Goal: Information Seeking & Learning: Find specific fact

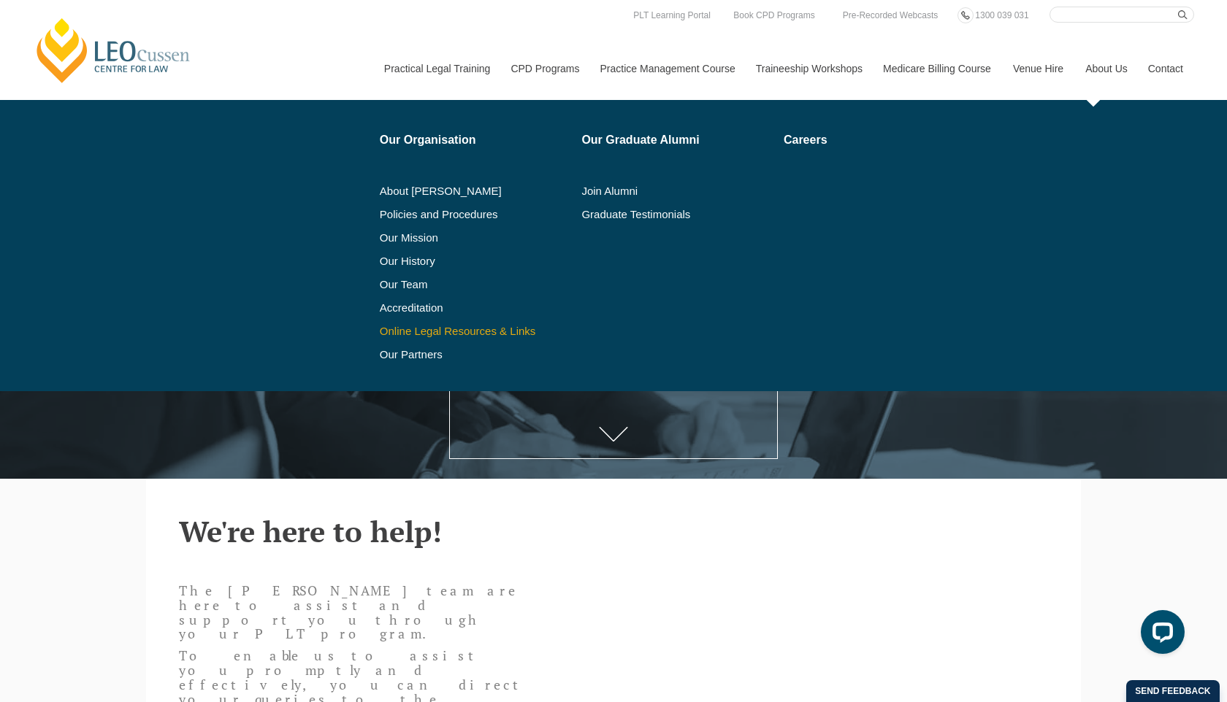
click at [459, 327] on link "Online Legal Resources & Links" at bounding box center [476, 332] width 192 height 12
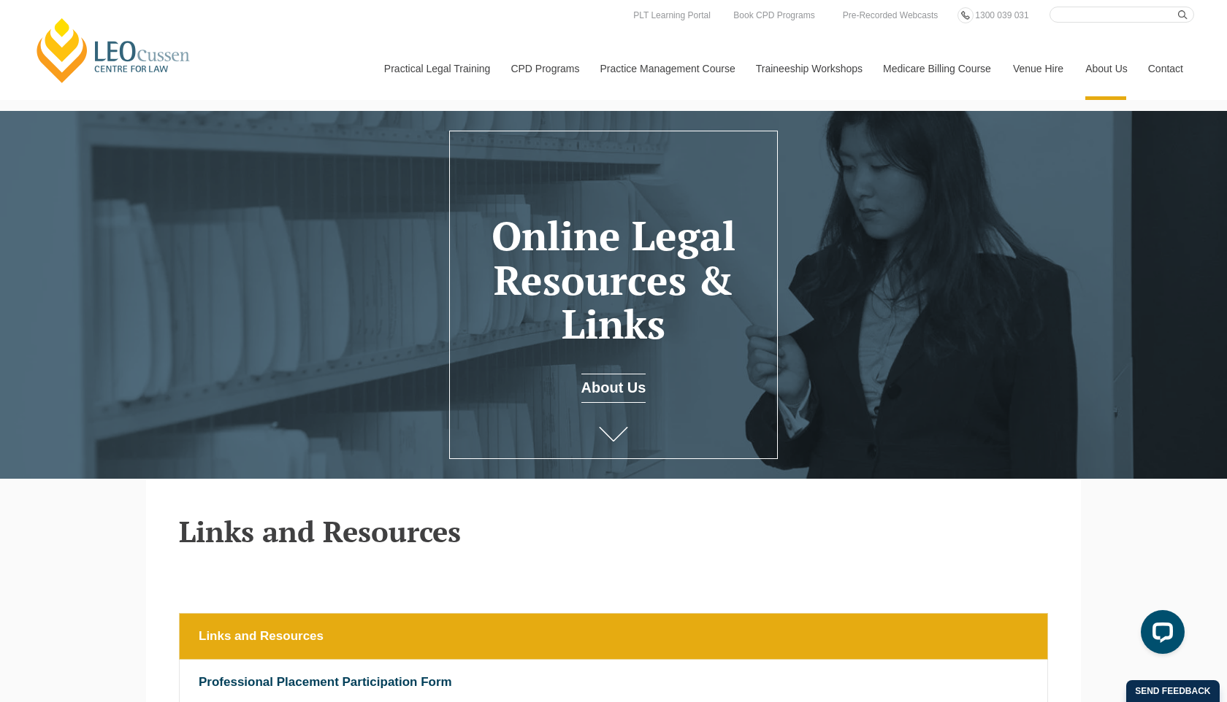
click at [1093, 15] on input "Search here" at bounding box center [1121, 15] width 145 height 16
type input "microst 365"
click at [1178, 7] on button "submit" at bounding box center [1186, 15] width 16 height 16
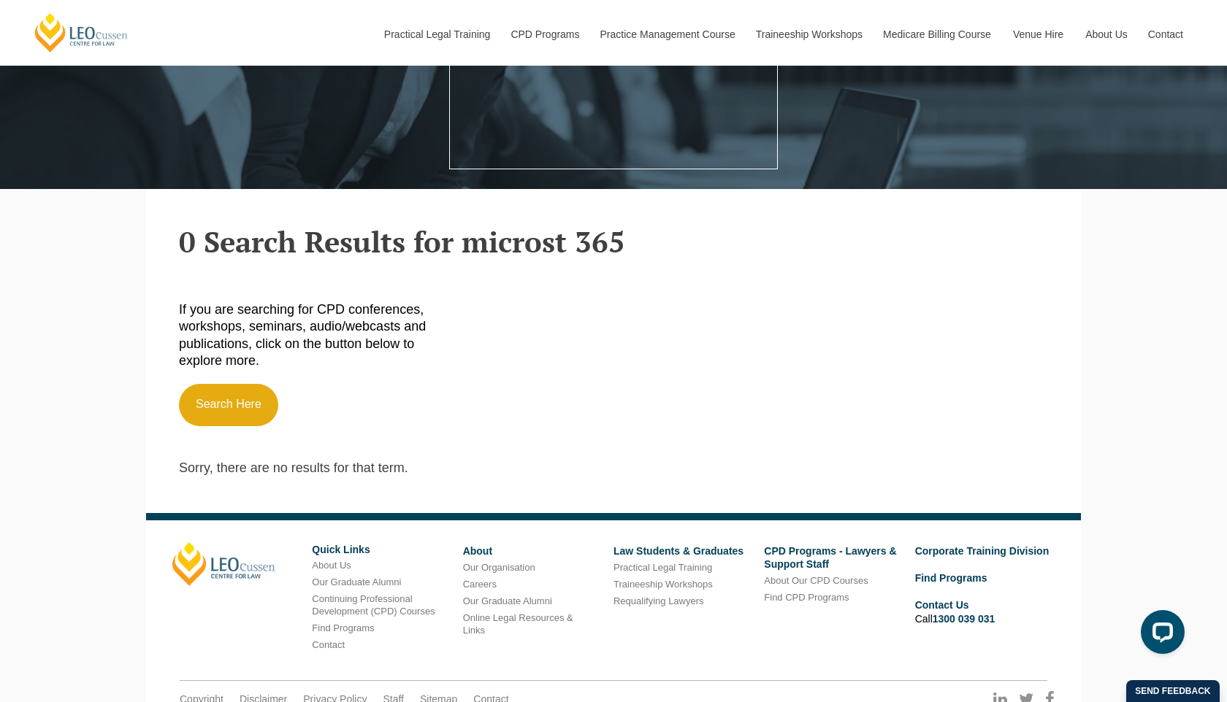
scroll to position [293, 0]
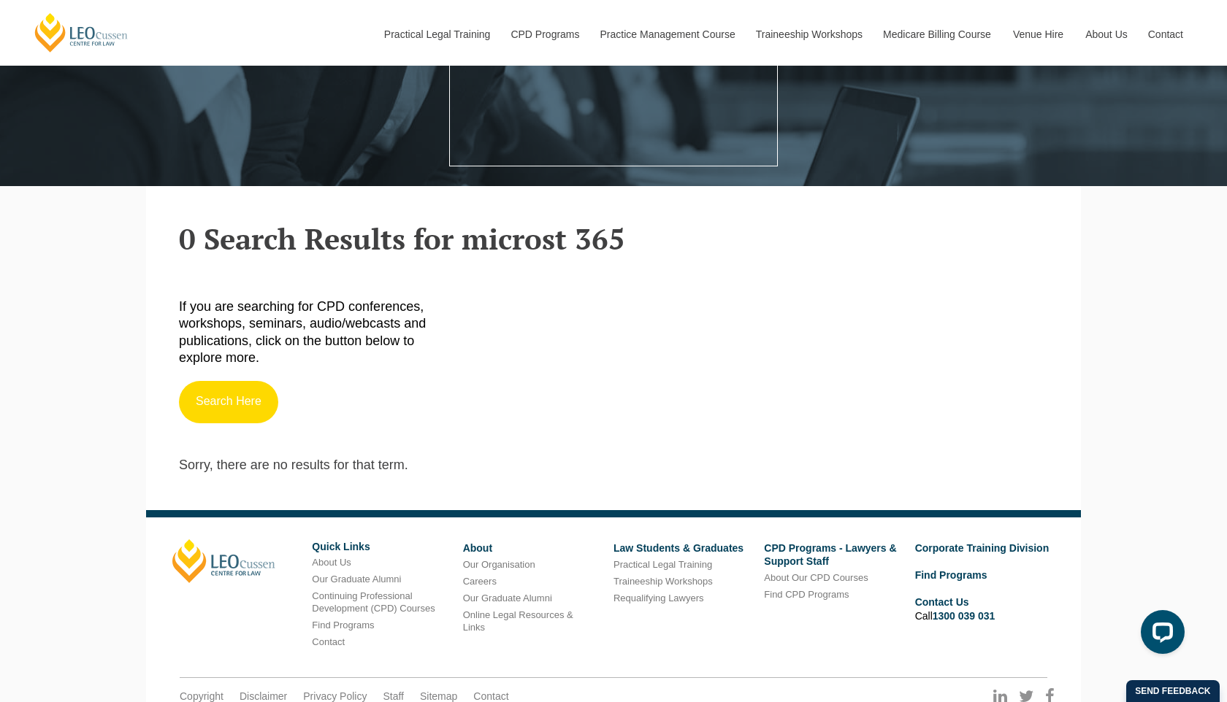
click at [231, 400] on link "Search Here" at bounding box center [228, 402] width 99 height 42
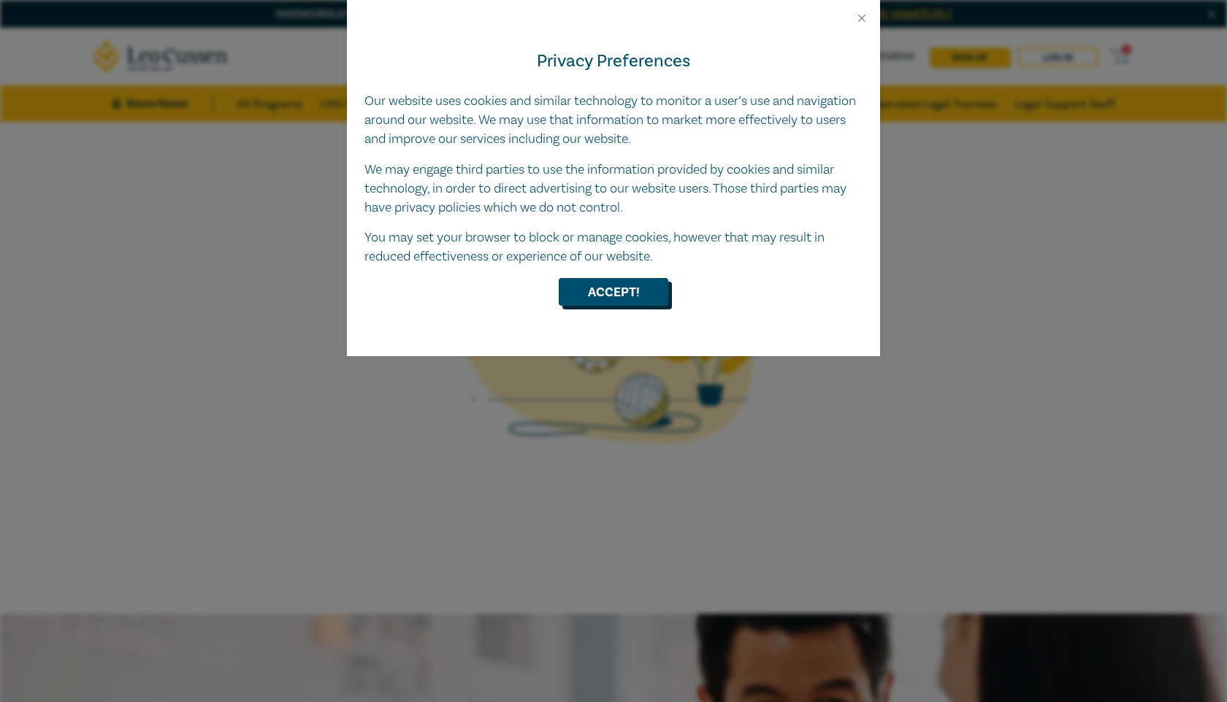
click at [616, 294] on button "Accept!" at bounding box center [614, 292] width 110 height 28
